Goal: Transaction & Acquisition: Purchase product/service

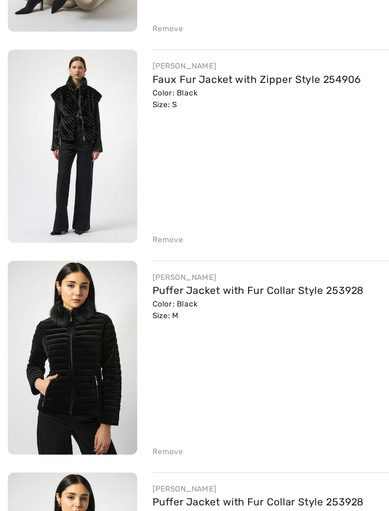
scroll to position [292, 0]
click at [128, 319] on div "JOSEPH RIBKOFF Puffer Jacket with Fur Collar Style 253928 Color: Black Size: M …" at bounding box center [247, 380] width 272 height 143
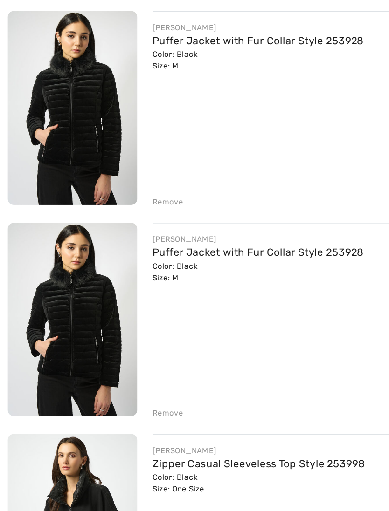
scroll to position [474, 0]
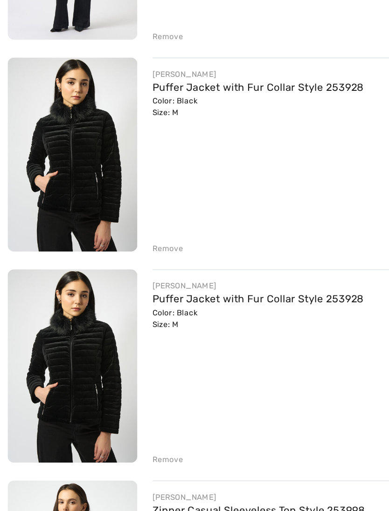
click at [124, 262] on div "Remove" at bounding box center [122, 266] width 23 height 8
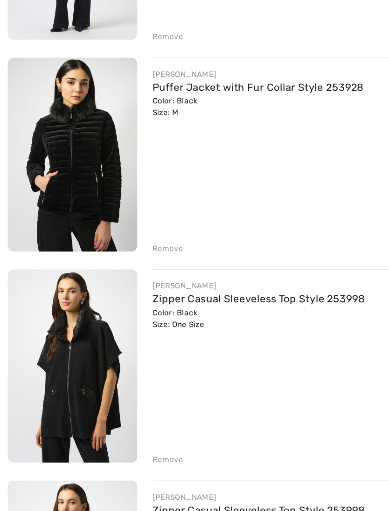
click at [127, 262] on div "Remove" at bounding box center [122, 266] width 23 height 8
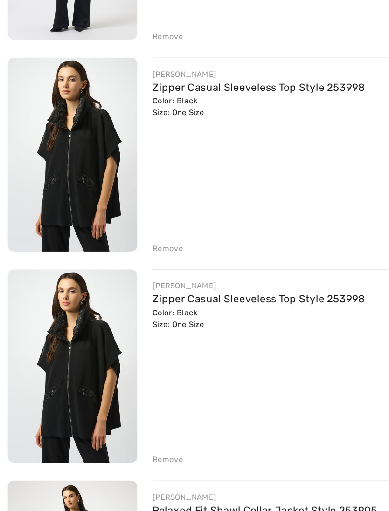
click at [125, 186] on div "JOSEPH RIBKOFF Mini Turtleneck Sweater Dress Style 254931 Color: Grey melange S…" at bounding box center [194, 508] width 377 height 1688
click at [125, 262] on div "Remove" at bounding box center [122, 266] width 23 height 8
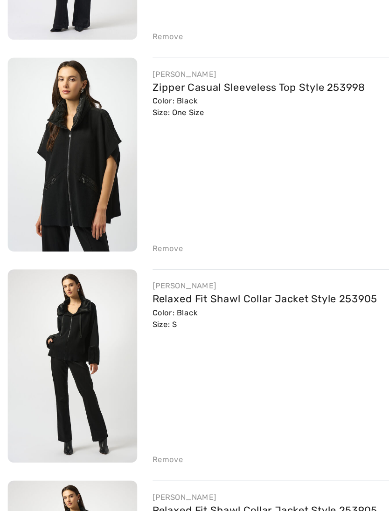
click at [125, 262] on div "Remove" at bounding box center [122, 266] width 23 height 8
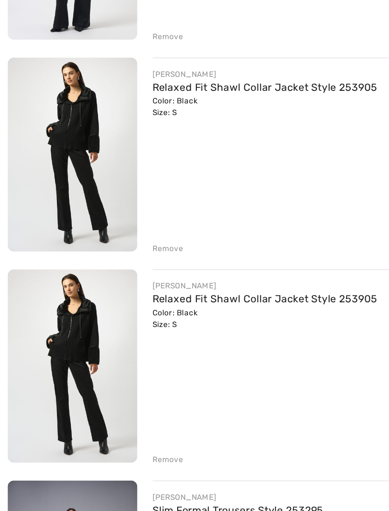
click at [128, 262] on div "Remove" at bounding box center [122, 266] width 23 height 8
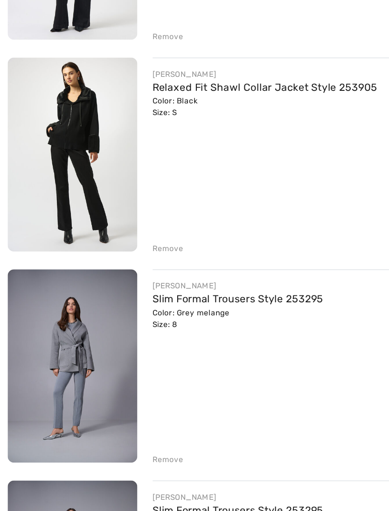
click at [125, 186] on div "JOSEPH RIBKOFF Mini Turtleneck Sweater Dress Style 254931 Color: Grey melange S…" at bounding box center [194, 276] width 377 height 1225
click at [125, 185] on div "JOSEPH RIBKOFF Mini Turtleneck Sweater Dress Style 254931 Color: Grey melange S…" at bounding box center [194, 276] width 377 height 1225
click at [120, 262] on div "Remove" at bounding box center [122, 266] width 23 height 8
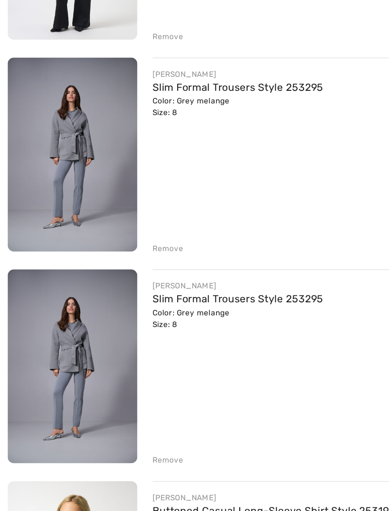
click at [121, 417] on div "Remove" at bounding box center [122, 421] width 23 height 8
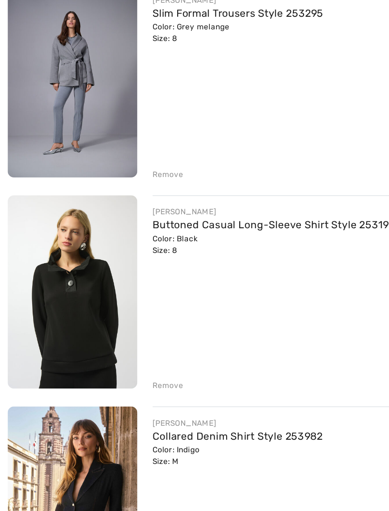
scroll to position [496, 0]
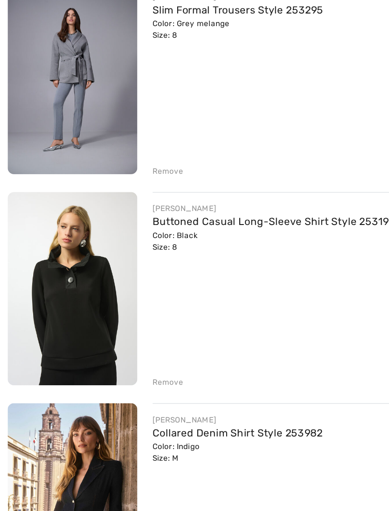
click at [125, 394] on div "Remove" at bounding box center [122, 398] width 23 height 8
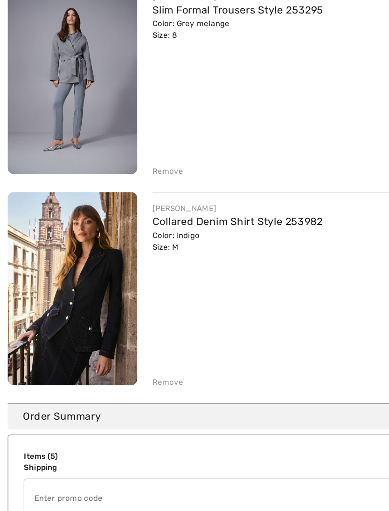
click at [127, 394] on div "Remove" at bounding box center [122, 398] width 23 height 8
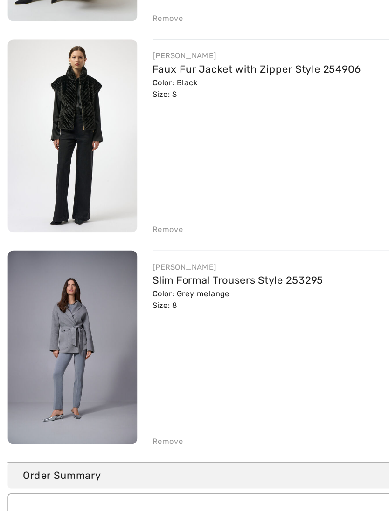
scroll to position [300, 0]
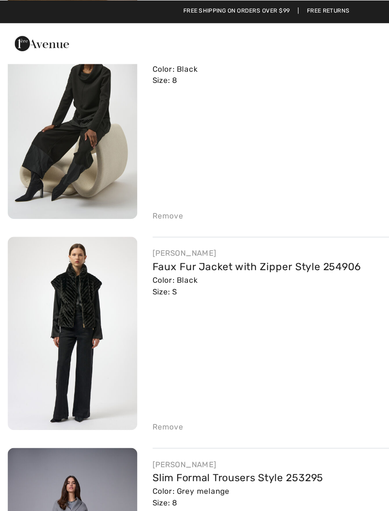
click at [127, 310] on div "Remove" at bounding box center [122, 312] width 23 height 8
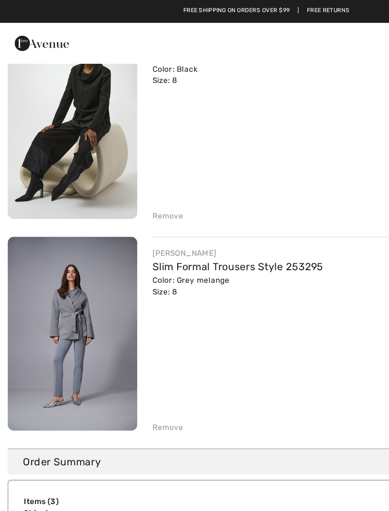
click at [124, 155] on div "Remove" at bounding box center [122, 157] width 23 height 8
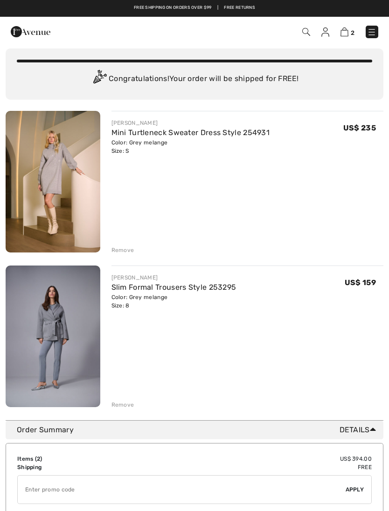
scroll to position [0, 0]
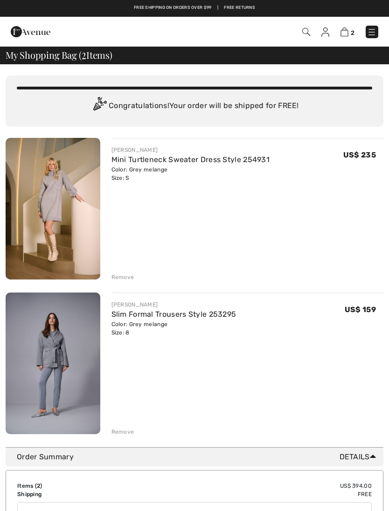
click at [209, 315] on link "Slim Formal Trousers Style 253295" at bounding box center [173, 314] width 125 height 9
click at [183, 163] on link "Mini Turtleneck Sweater Dress Style 254931" at bounding box center [190, 159] width 158 height 9
